Goal: Find contact information: Find contact information

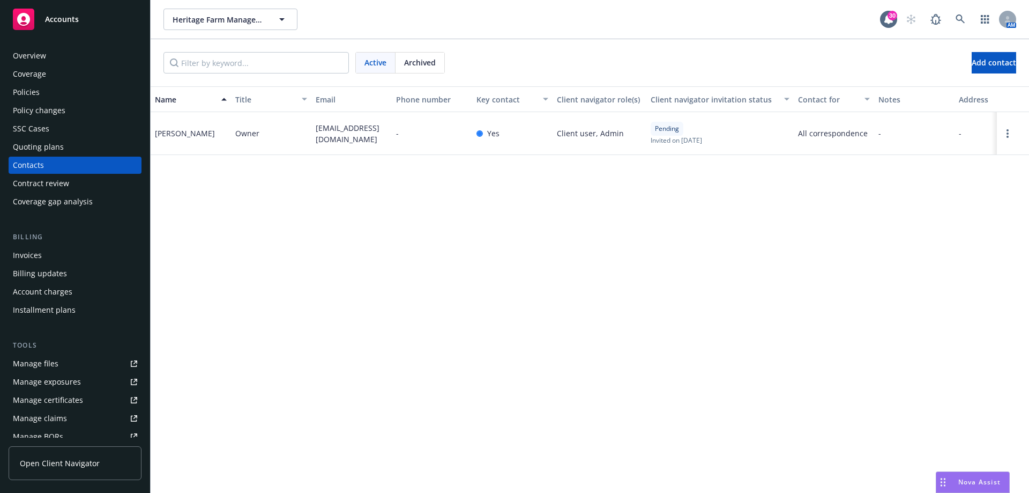
drag, startPoint x: 191, startPoint y: 141, endPoint x: 154, endPoint y: 130, distance: 39.2
click at [154, 130] on div "[PERSON_NAME]" at bounding box center [191, 133] width 80 height 43
drag, startPoint x: 205, startPoint y: 142, endPoint x: 145, endPoint y: 130, distance: 61.7
click at [145, 130] on div "Accounts Overview Coverage Policies Policy changes SSC Cases Quoting plans Cont…" at bounding box center [514, 246] width 1029 height 493
click at [215, 158] on div "Name Title Email Phone number Key contact Client navigator role(s) Client navig…" at bounding box center [590, 289] width 879 height 406
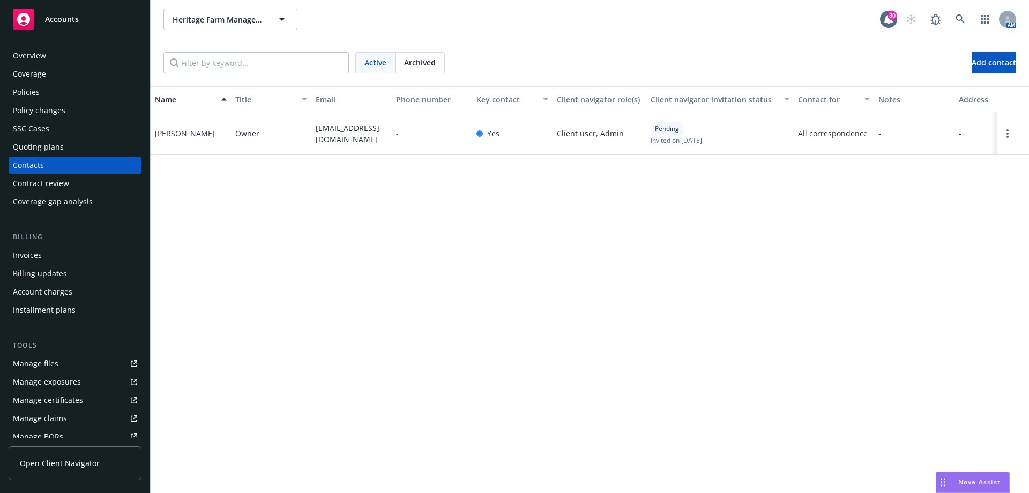
click at [206, 146] on div "[PERSON_NAME]" at bounding box center [191, 133] width 80 height 43
click at [194, 139] on div "[PERSON_NAME]" at bounding box center [185, 133] width 60 height 11
drag, startPoint x: 137, startPoint y: 106, endPoint x: 167, endPoint y: 122, distance: 34.1
click at [138, 107] on div "Overview Coverage Policies Policy changes SSC Cases Quoting plans Contacts Cont…" at bounding box center [75, 263] width 150 height 458
drag, startPoint x: 154, startPoint y: 128, endPoint x: 205, endPoint y: 143, distance: 52.7
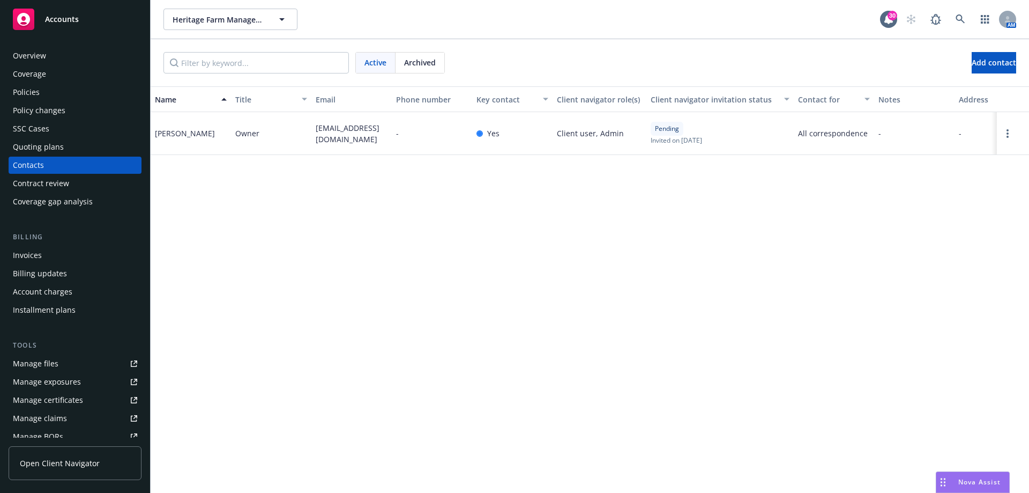
click at [205, 143] on div "[PERSON_NAME]" at bounding box center [191, 133] width 80 height 43
copy div "[PERSON_NAME]"
drag, startPoint x: 364, startPoint y: 139, endPoint x: 316, endPoint y: 129, distance: 48.8
click at [316, 129] on span "[EMAIL_ADDRESS][DOMAIN_NAME]" at bounding box center [352, 133] width 72 height 23
copy span "[EMAIL_ADDRESS][DOMAIN_NAME]"
